Goal: Check status: Check status

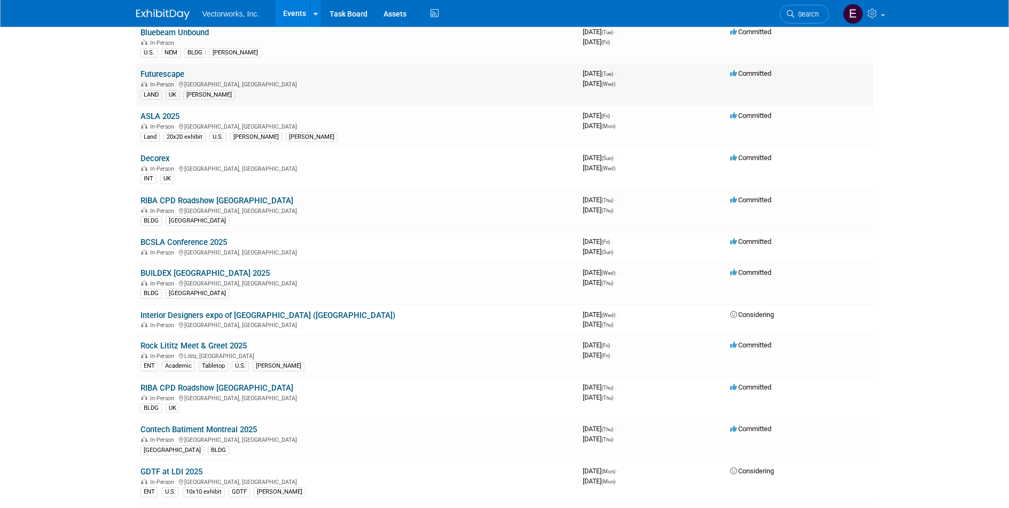
scroll to position [106, 0]
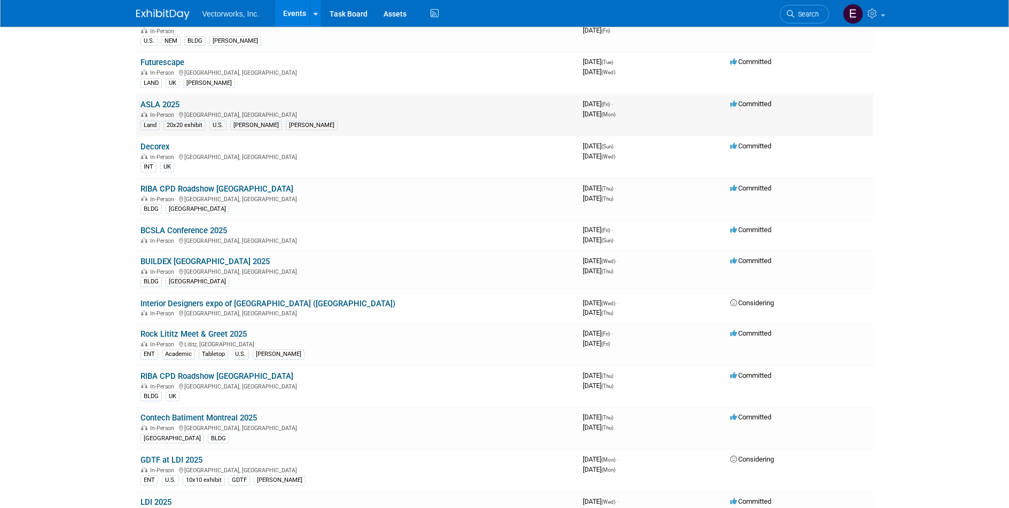
click at [168, 106] on link "ASLA 2025" at bounding box center [159, 105] width 39 height 10
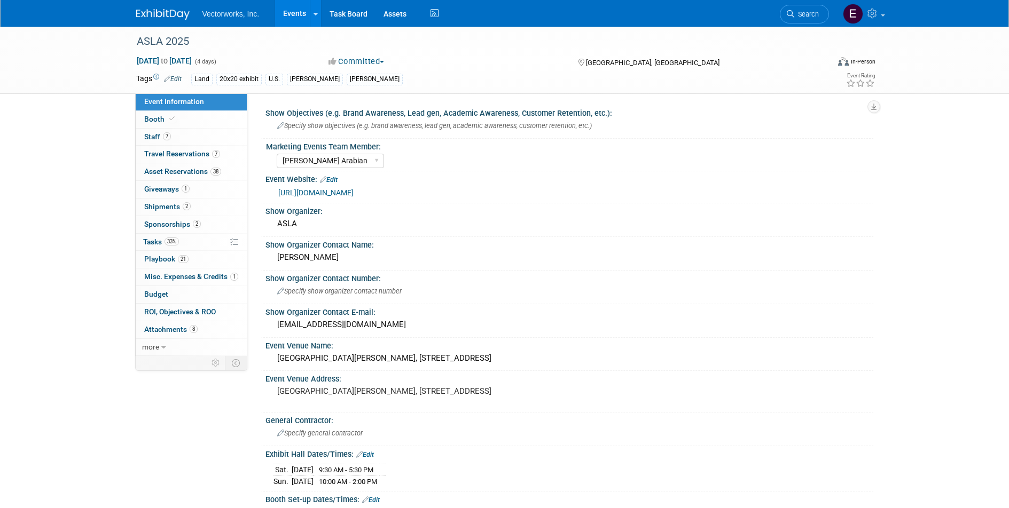
select select "[PERSON_NAME] Arabian"
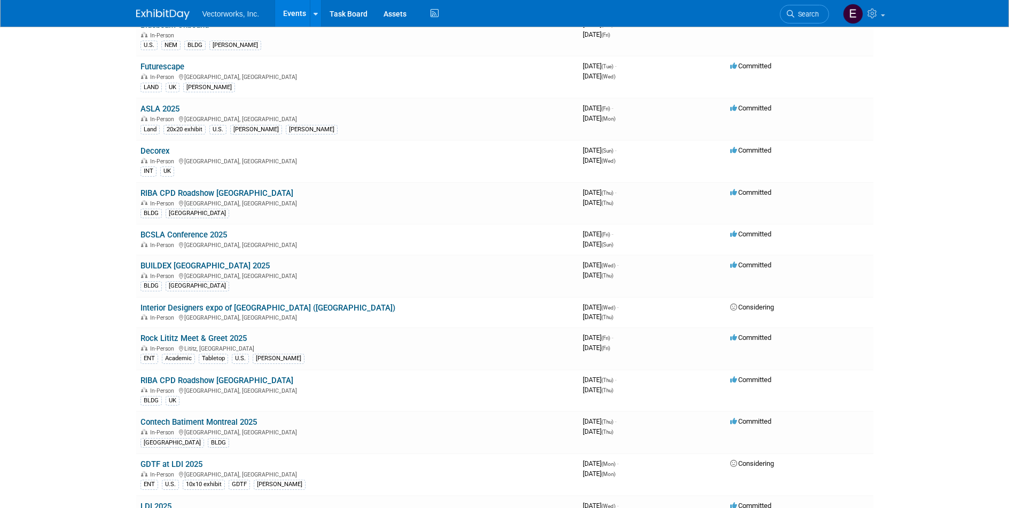
click at [101, 143] on body "Vectorworks, Inc. Events Add Event Bulk Upload Events Shareable Event Boards Re…" at bounding box center [504, 153] width 1009 height 508
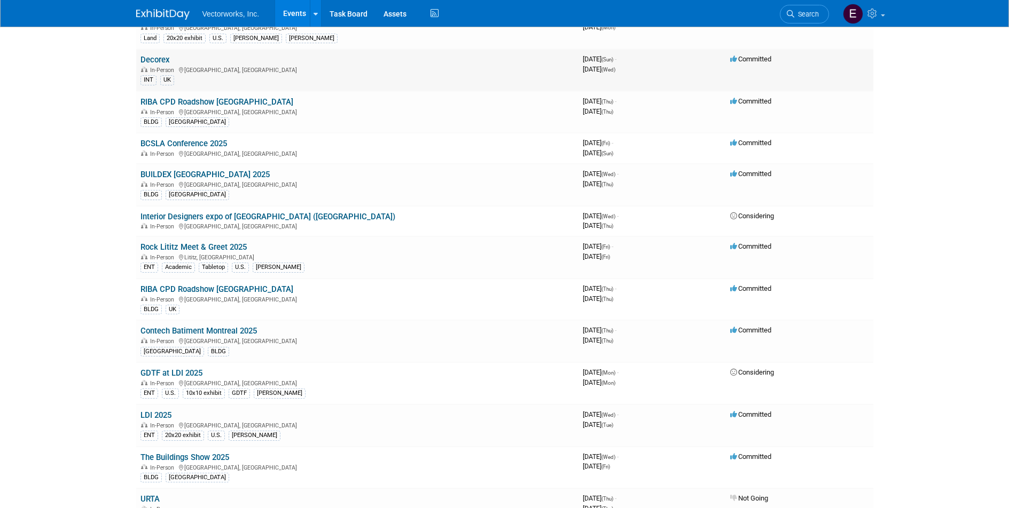
scroll to position [195, 0]
click at [153, 58] on link "Decorex" at bounding box center [154, 58] width 29 height 10
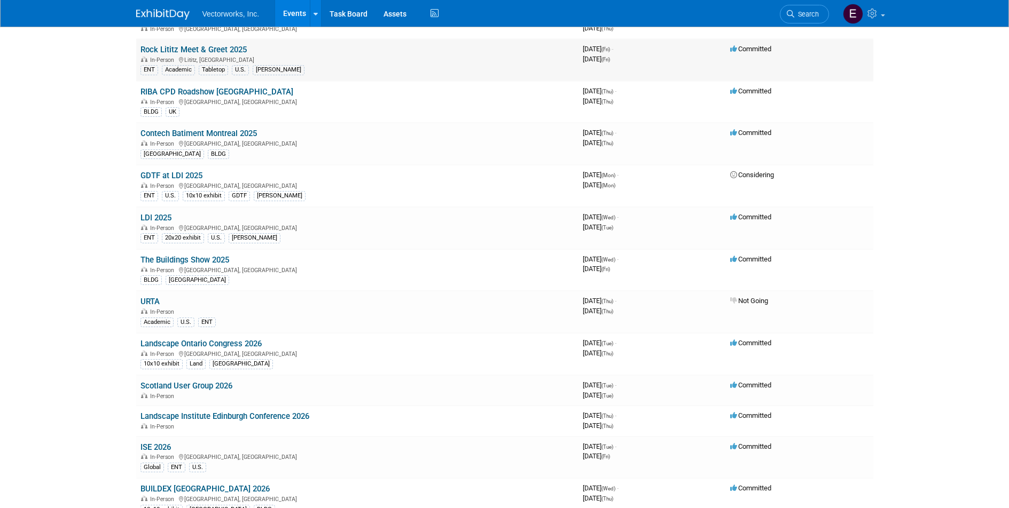
scroll to position [388, 0]
